Goal: Information Seeking & Learning: Learn about a topic

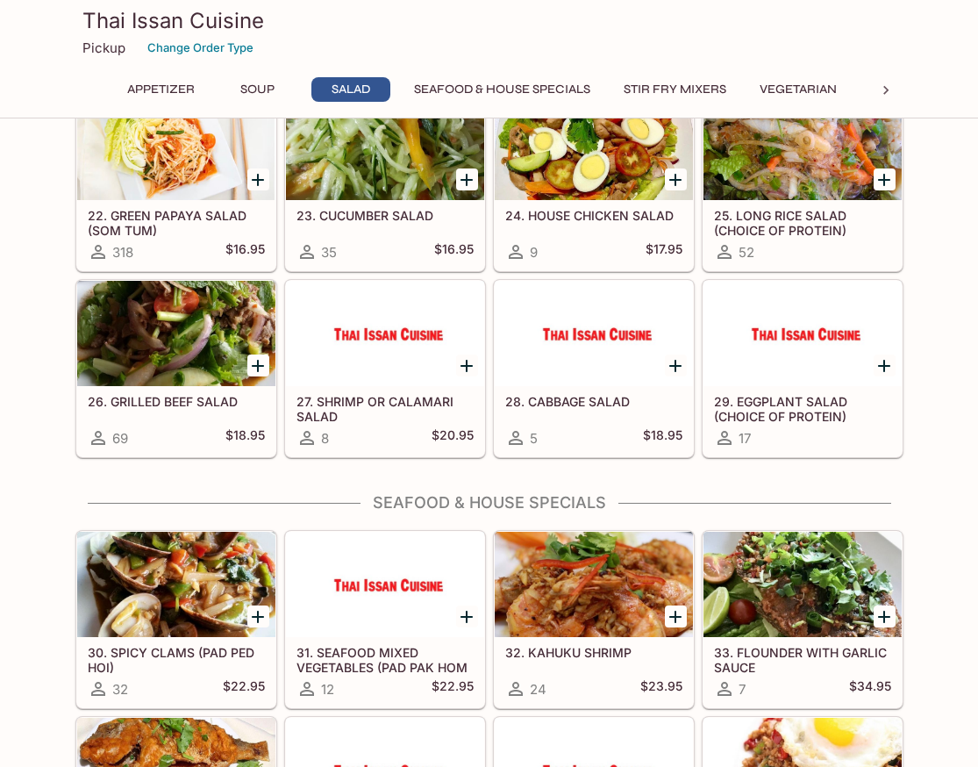
scroll to position [877, 0]
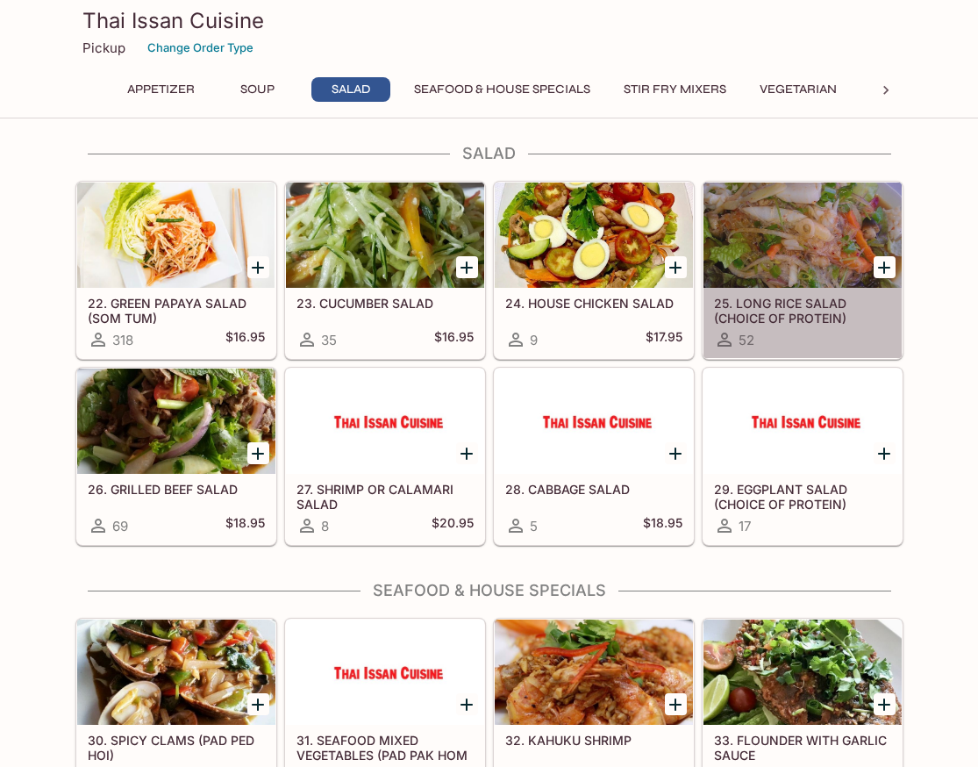
click at [811, 230] on div at bounding box center [803, 234] width 198 height 105
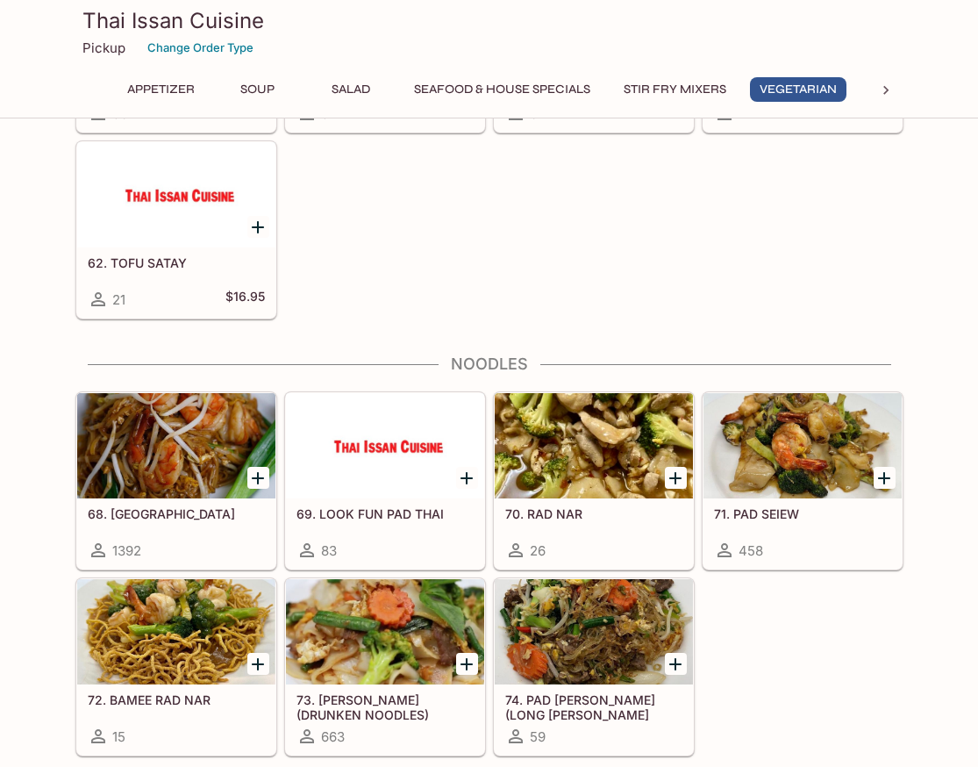
scroll to position [2874, 0]
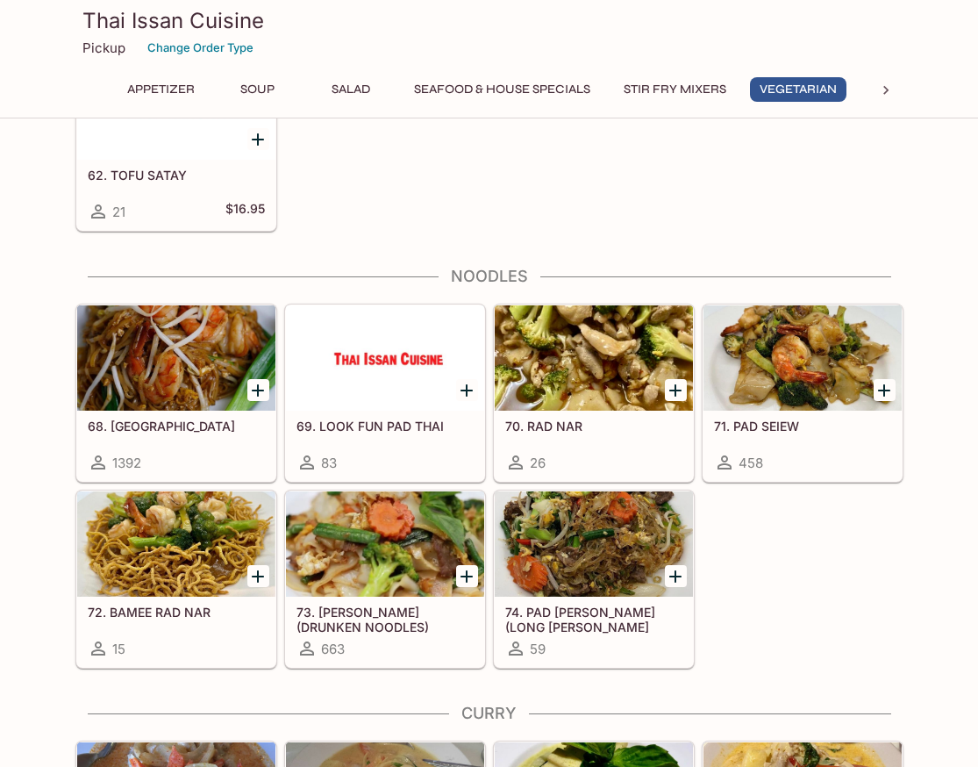
click at [179, 336] on div at bounding box center [176, 357] width 198 height 105
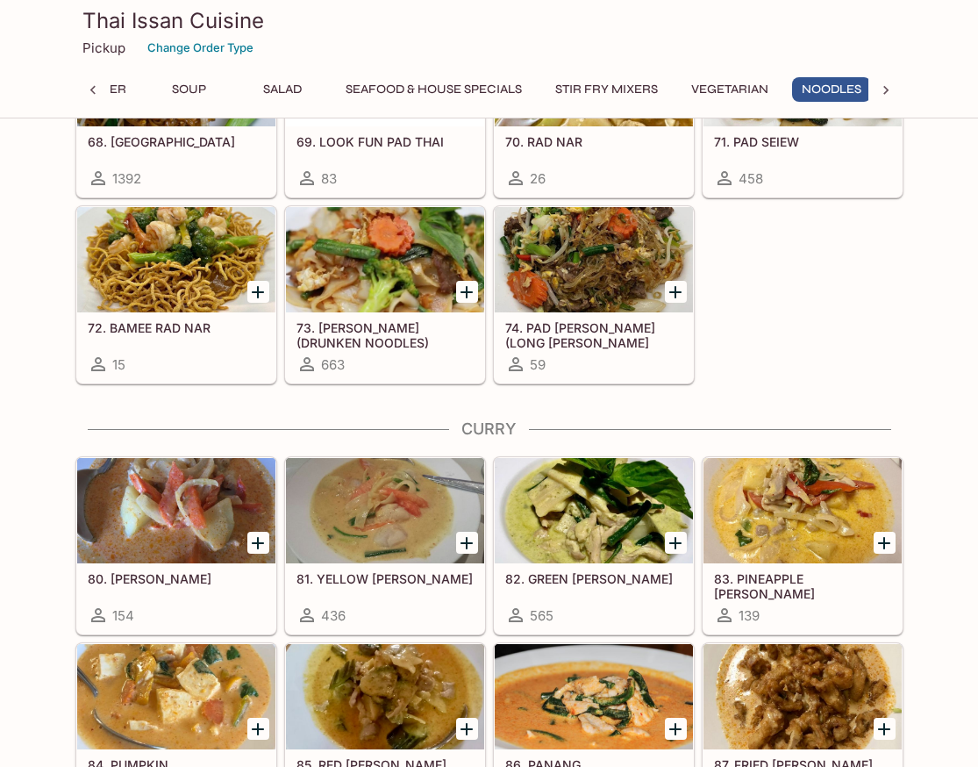
scroll to position [0, 77]
click at [162, 281] on div at bounding box center [176, 259] width 198 height 105
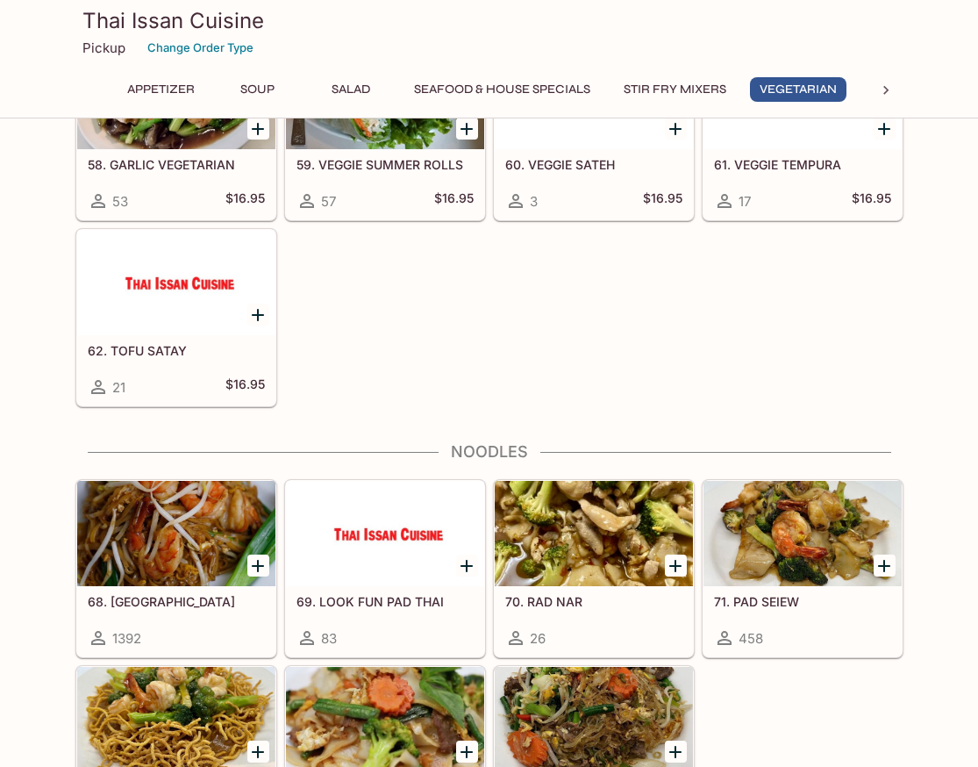
scroll to position [2962, 0]
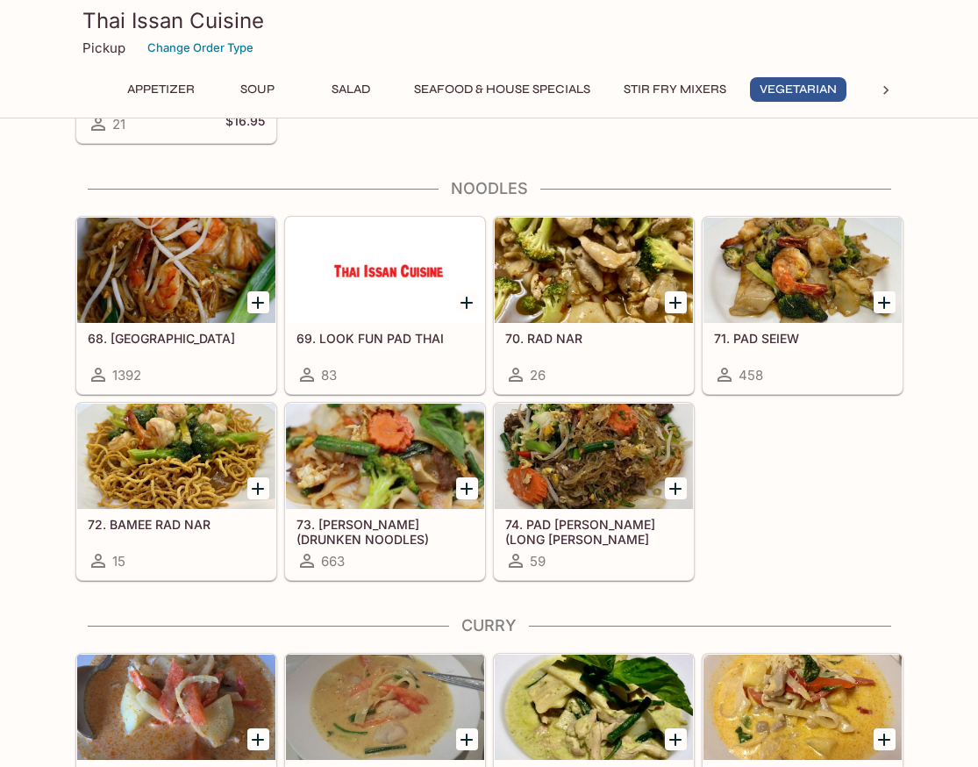
click at [387, 479] on div at bounding box center [385, 456] width 198 height 105
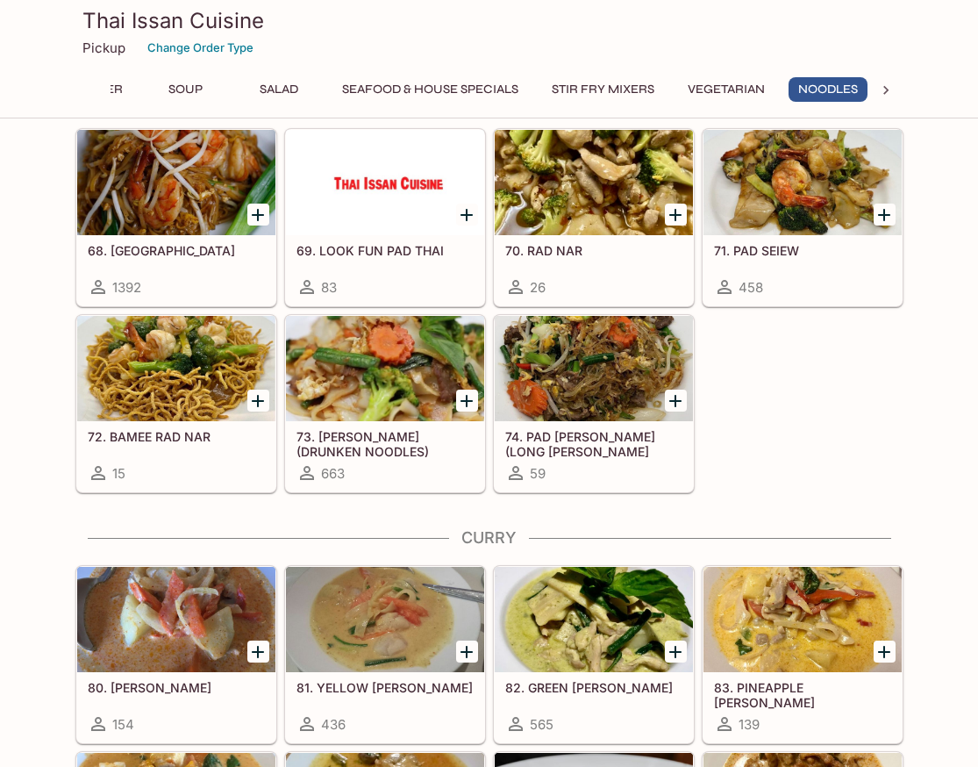
scroll to position [0, 77]
click at [380, 397] on div at bounding box center [385, 368] width 198 height 105
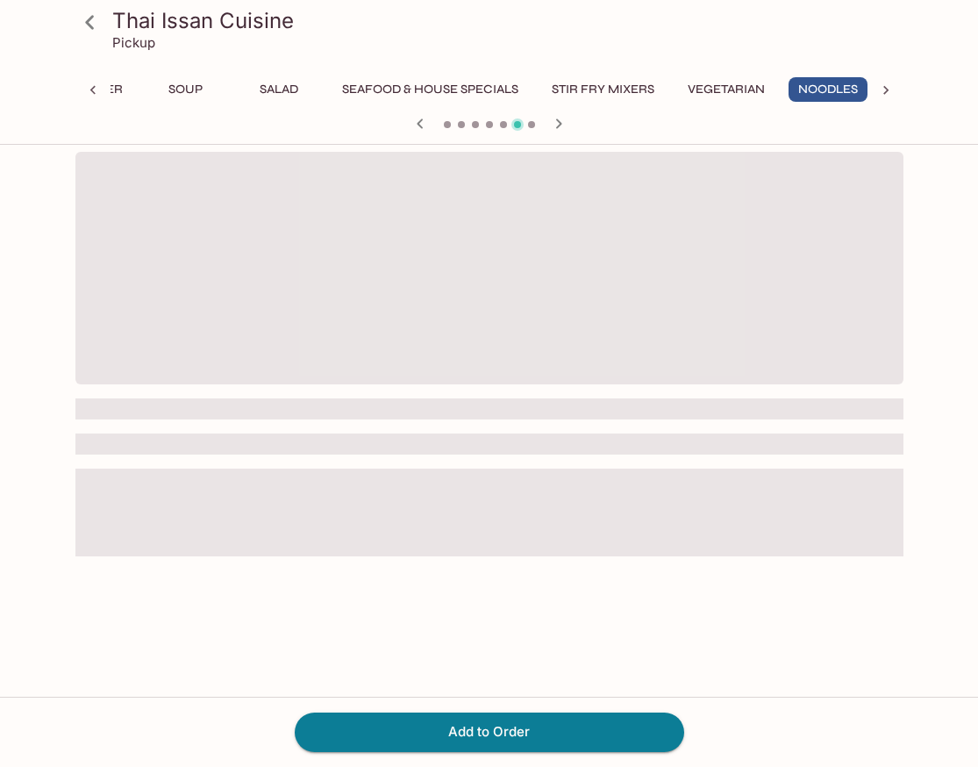
scroll to position [0, 77]
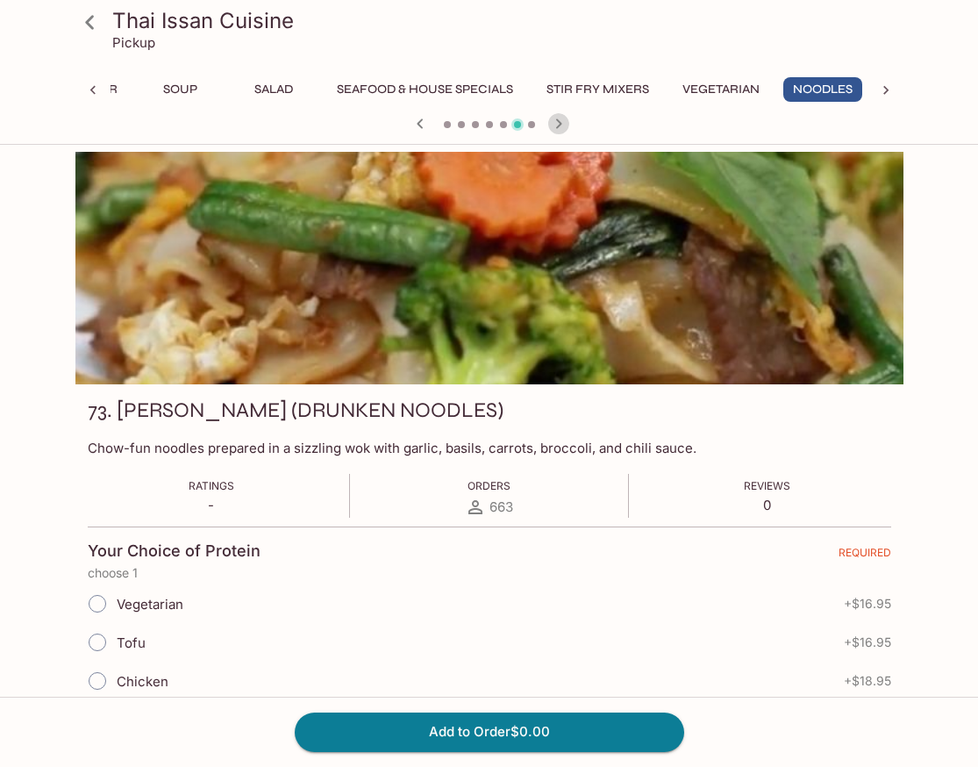
click at [561, 121] on icon "button" at bounding box center [558, 123] width 21 height 21
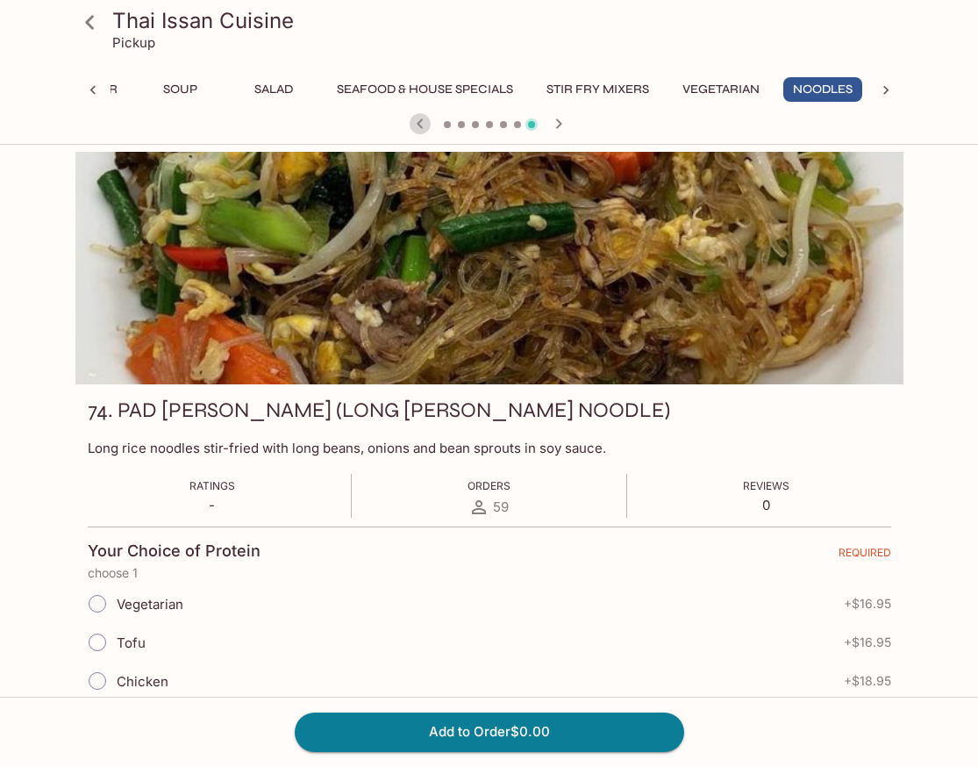
click at [422, 123] on icon "button" at bounding box center [420, 123] width 21 height 21
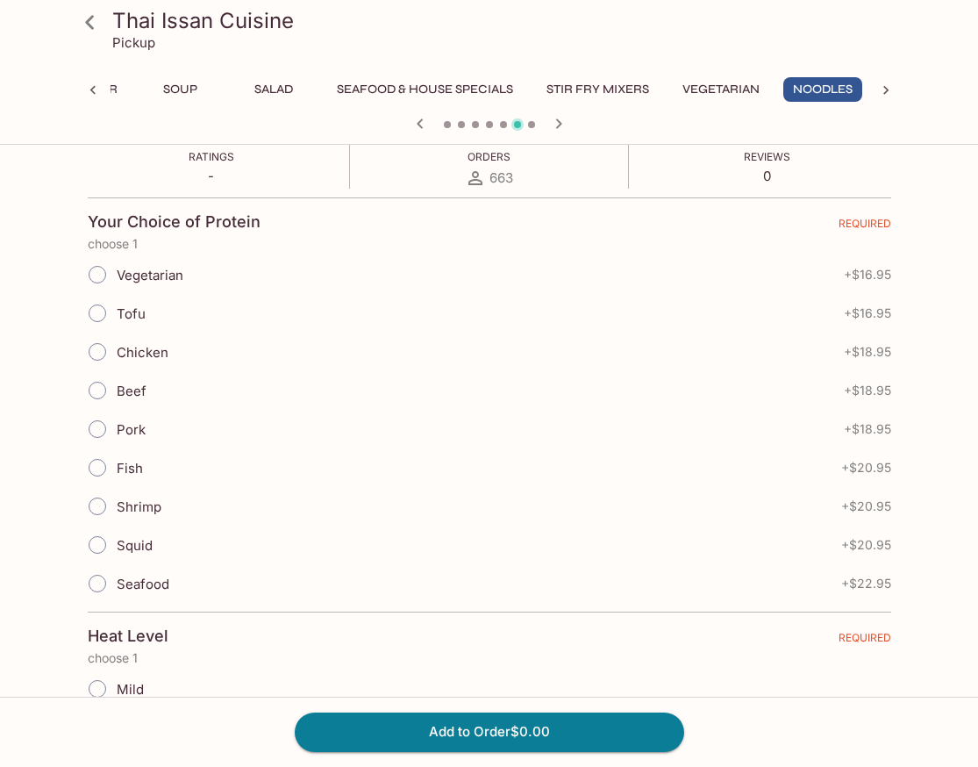
scroll to position [0, 0]
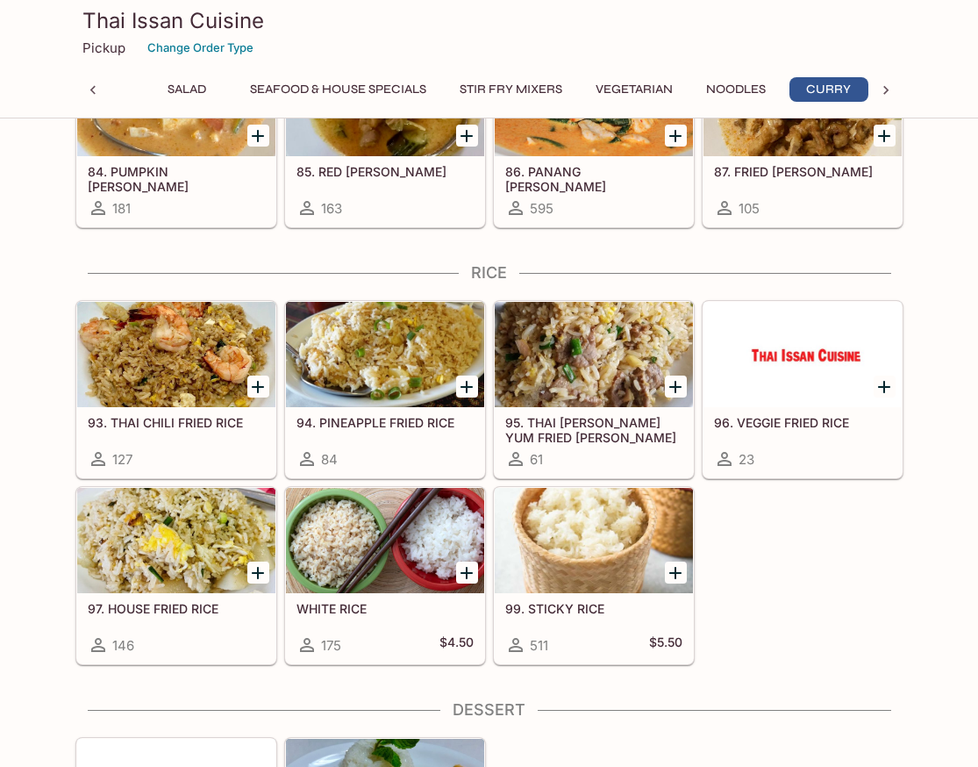
scroll to position [0, 170]
click at [356, 347] on div at bounding box center [385, 354] width 198 height 105
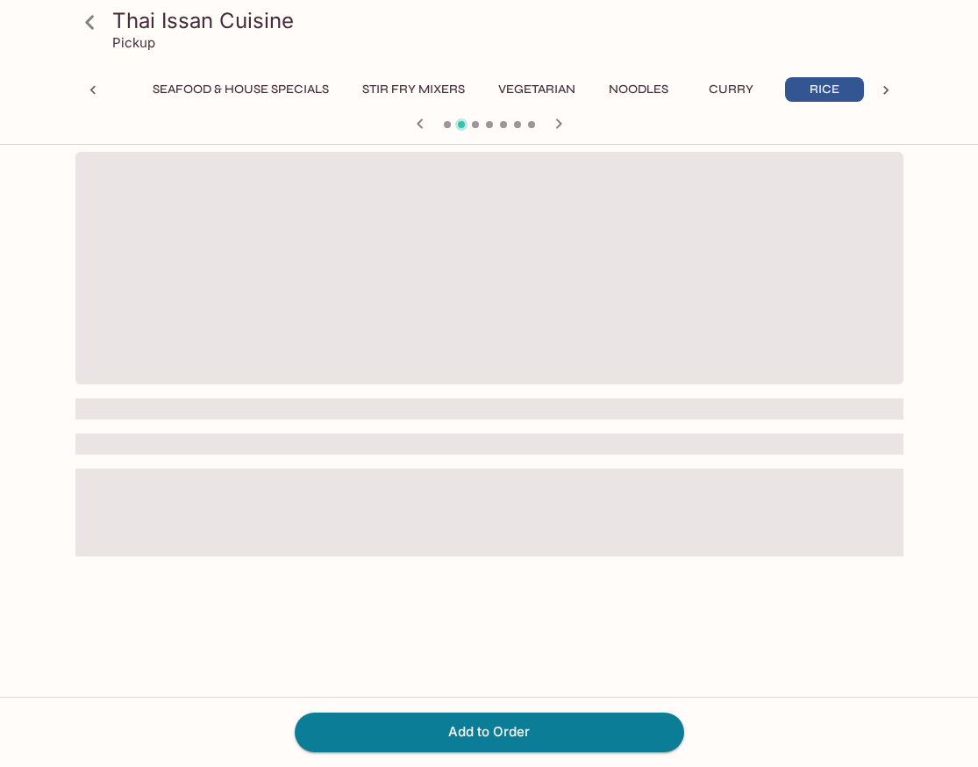
scroll to position [0, 263]
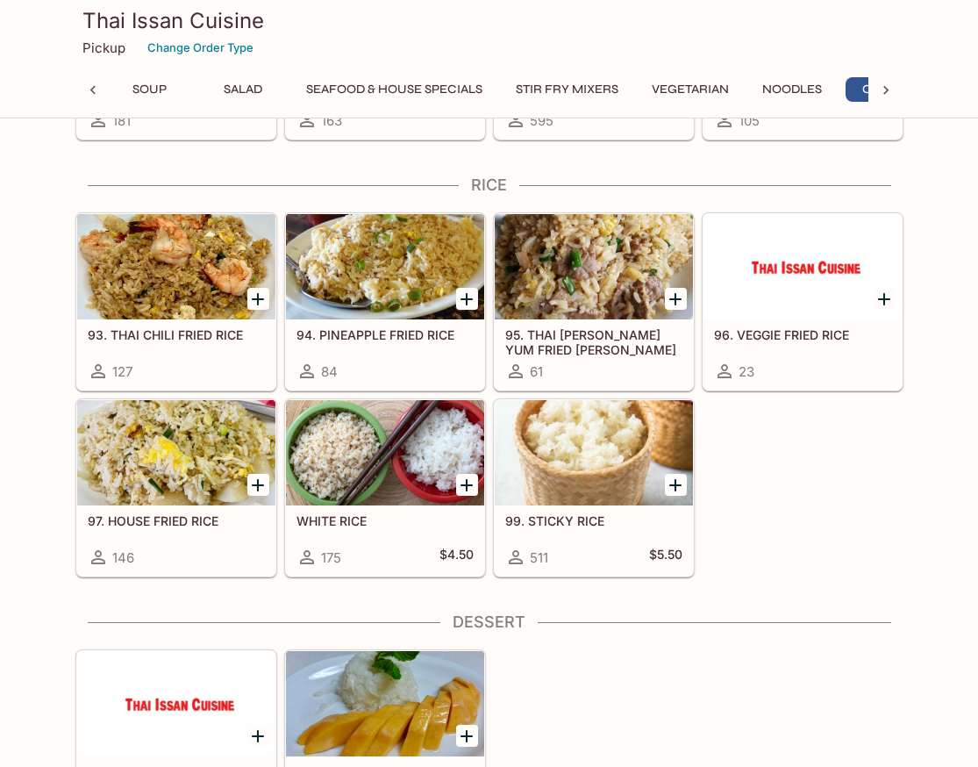
scroll to position [0, 170]
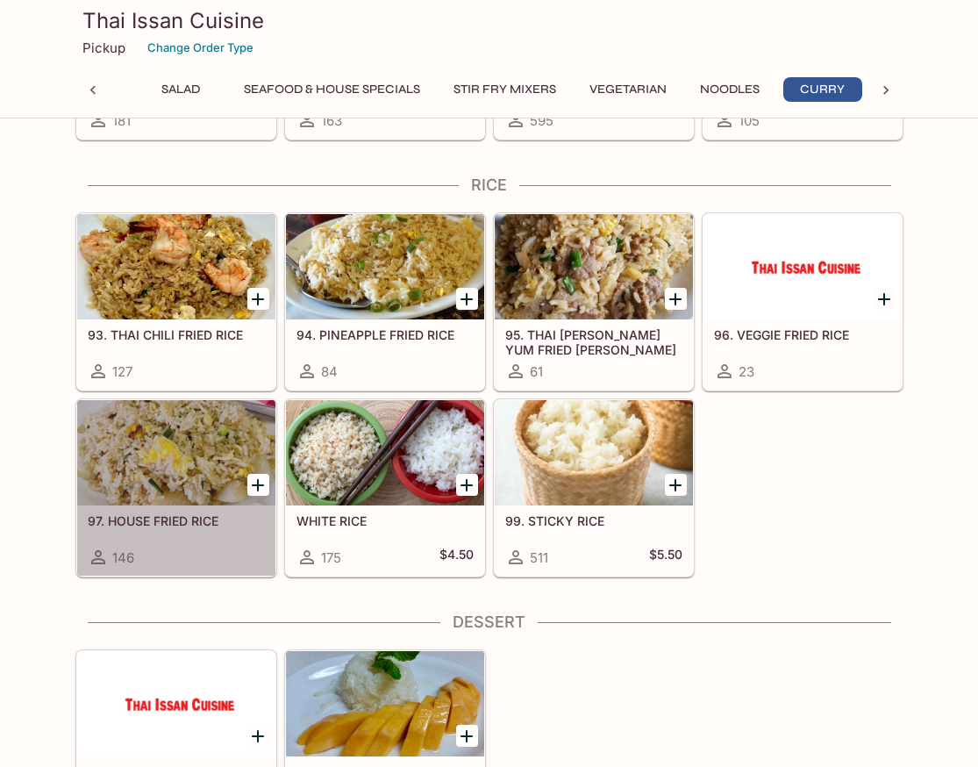
click at [197, 455] on div at bounding box center [176, 452] width 198 height 105
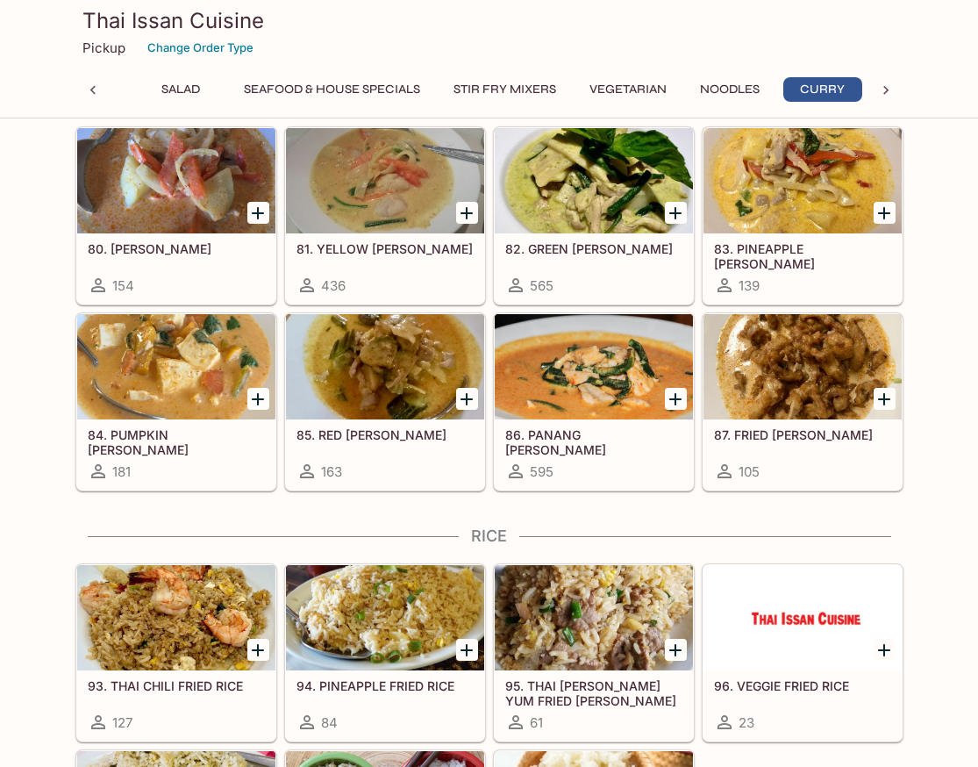
scroll to position [3664, 0]
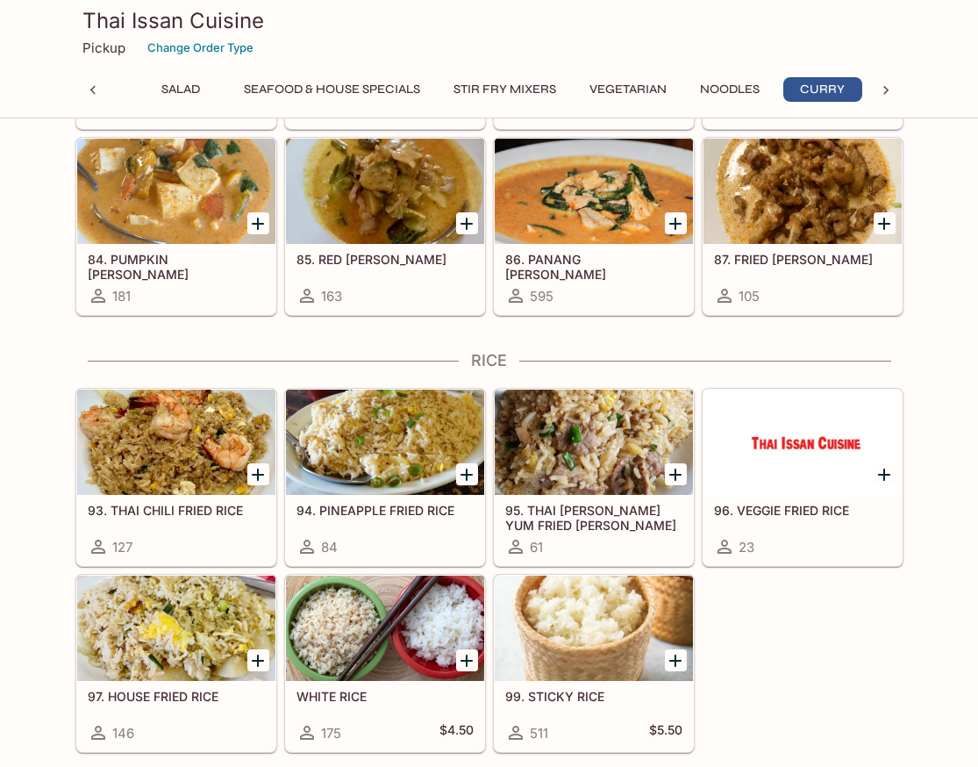
click at [181, 447] on div at bounding box center [176, 442] width 198 height 105
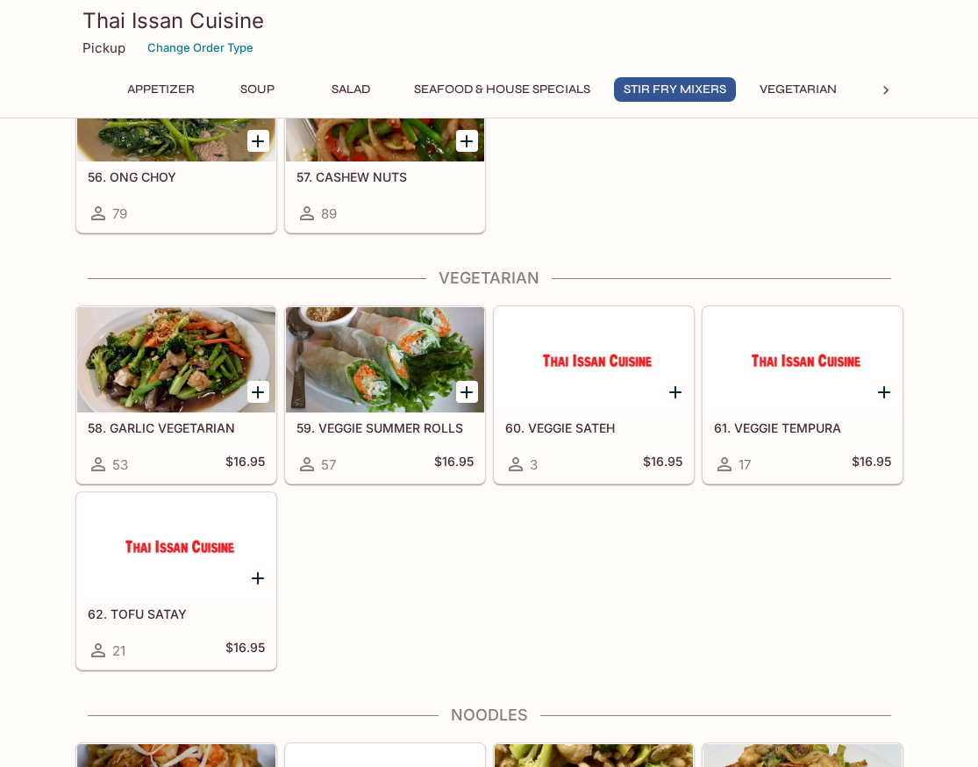
scroll to position [2786, 0]
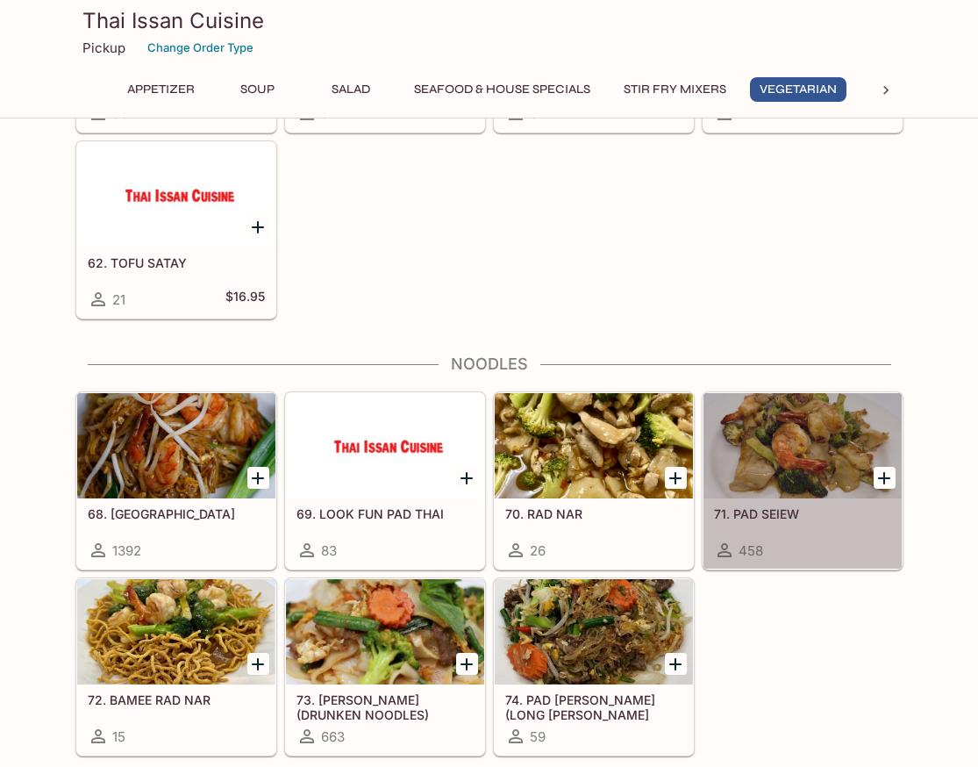
click at [816, 448] on div at bounding box center [803, 445] width 198 height 105
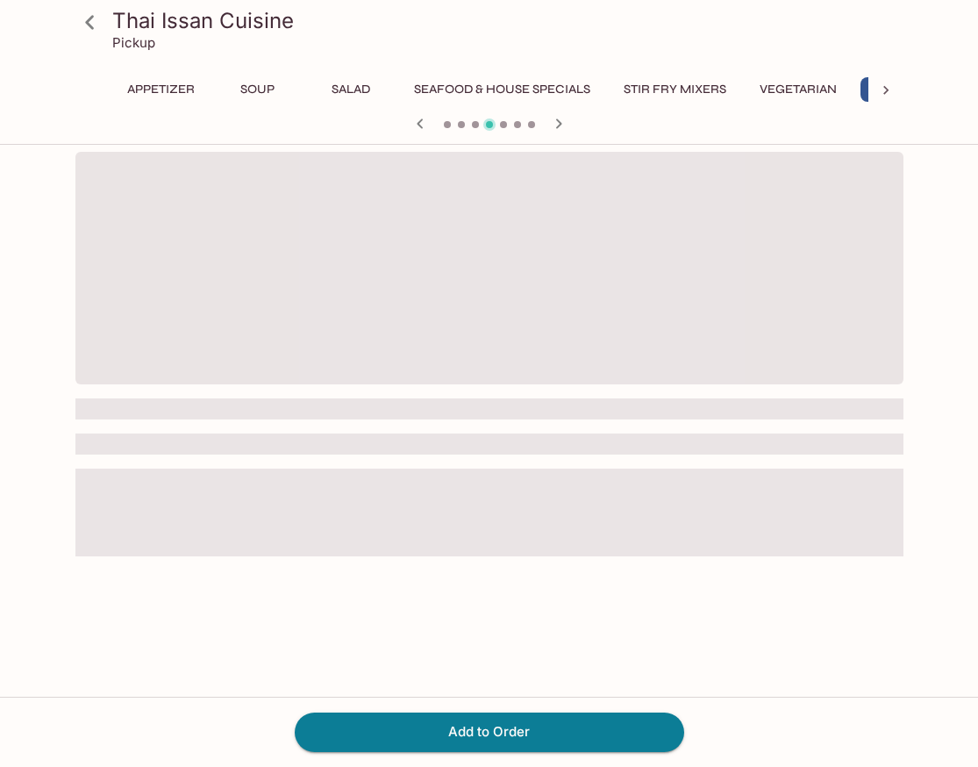
scroll to position [0, 77]
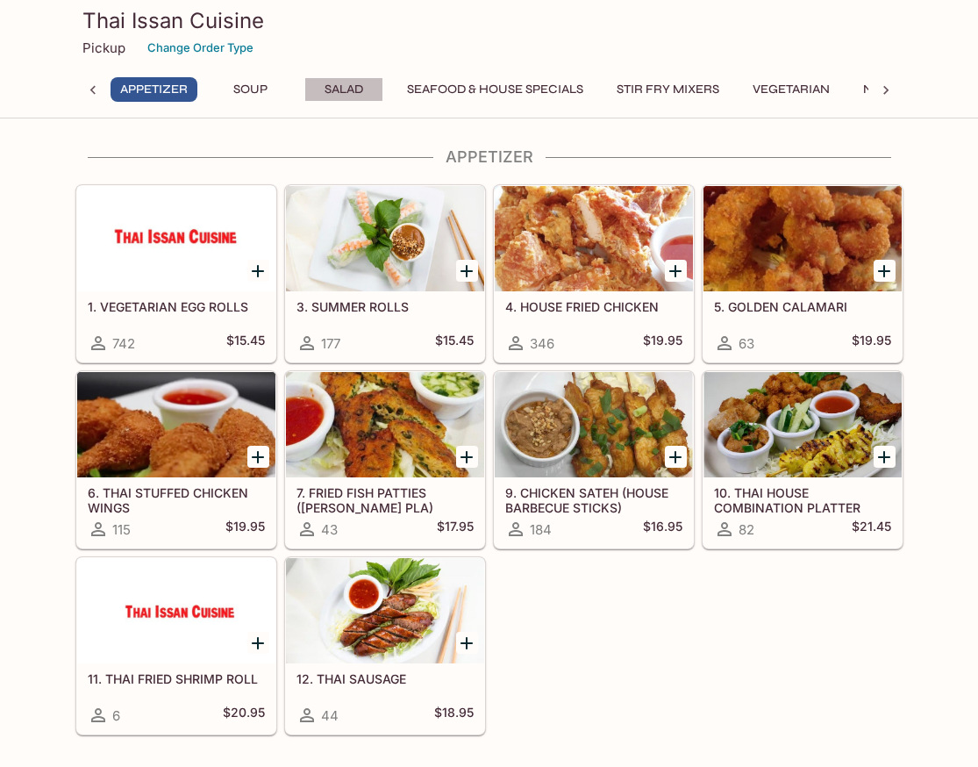
click at [351, 94] on button "Salad" at bounding box center [343, 89] width 79 height 25
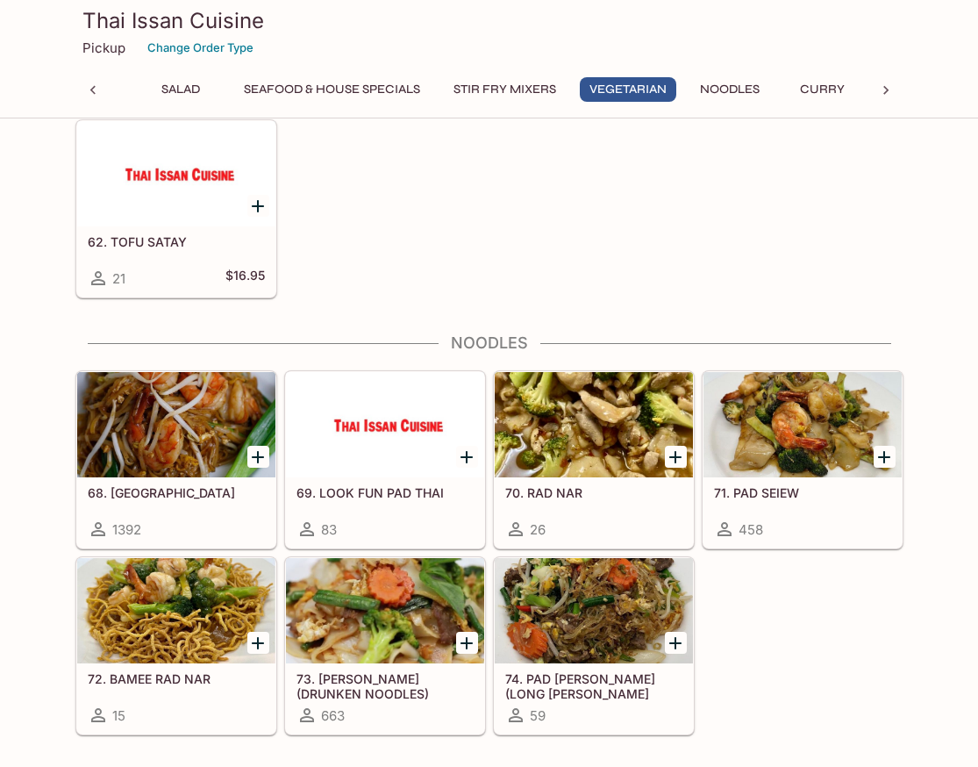
scroll to position [2983, 0]
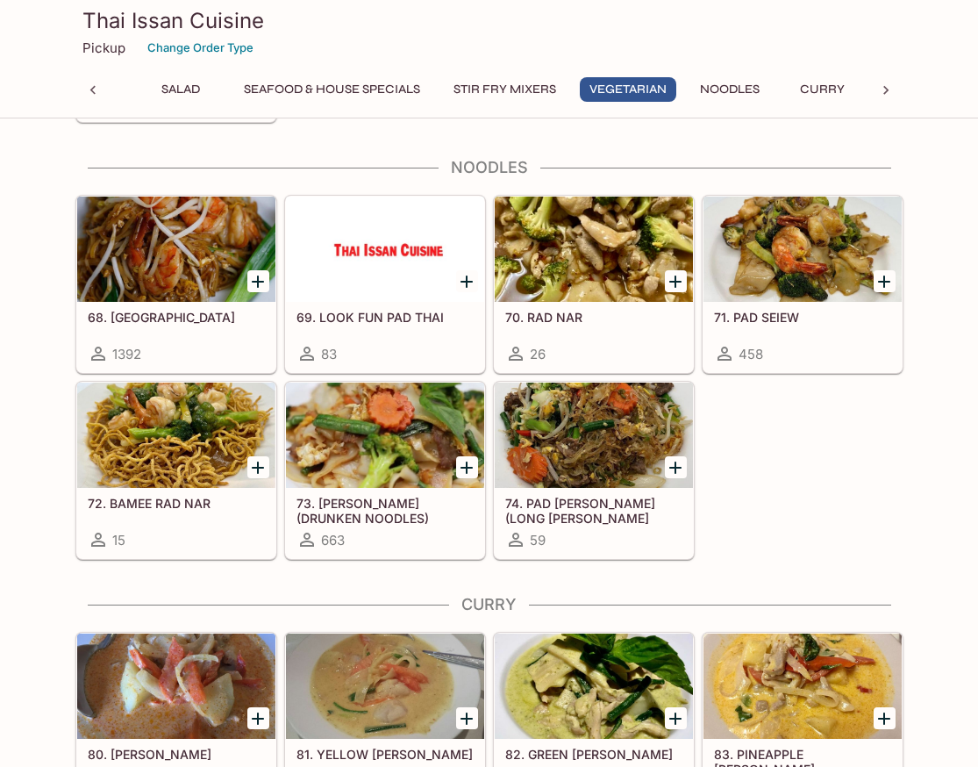
click at [375, 451] on div at bounding box center [385, 435] width 198 height 105
